Goal: Task Accomplishment & Management: Use online tool/utility

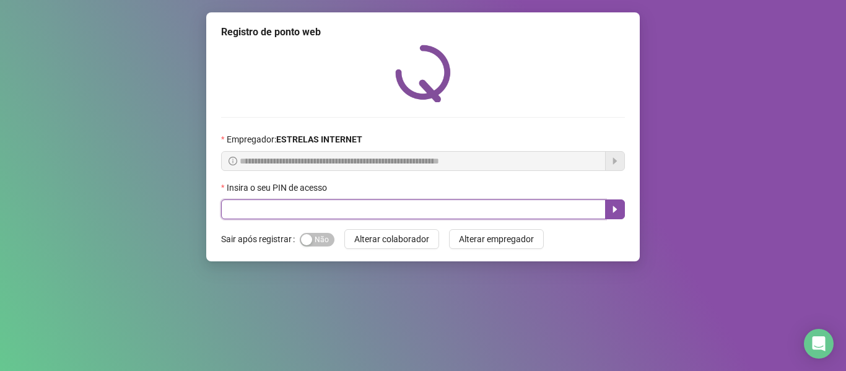
click at [407, 216] on input "text" at bounding box center [413, 209] width 385 height 20
type input "*****"
click at [615, 205] on icon "caret-right" at bounding box center [615, 209] width 10 height 10
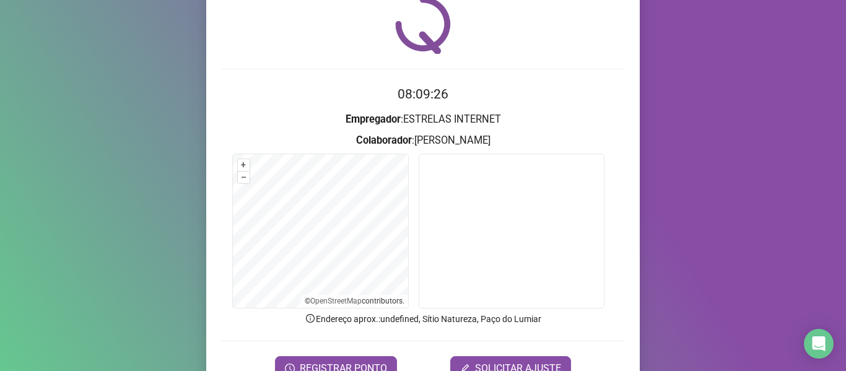
scroll to position [113, 0]
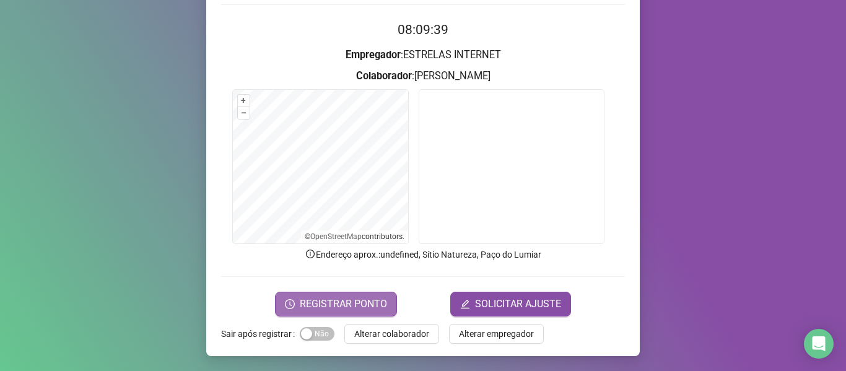
click at [342, 298] on span "REGISTRAR PONTO" at bounding box center [343, 304] width 87 height 15
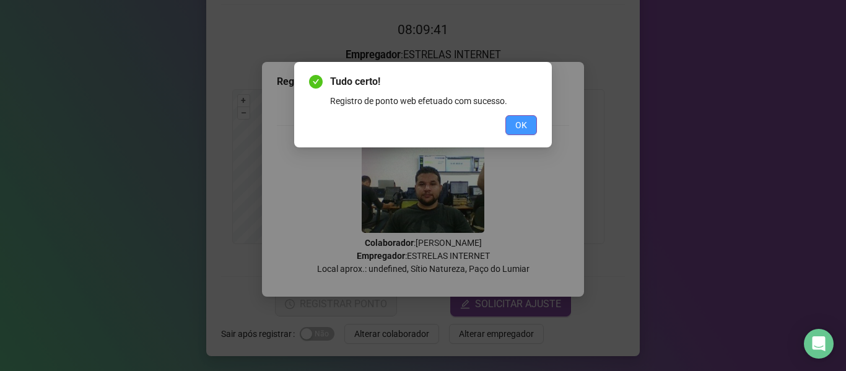
click at [535, 128] on button "OK" at bounding box center [521, 125] width 32 height 20
